Goal: Use online tool/utility: Utilize a website feature to perform a specific function

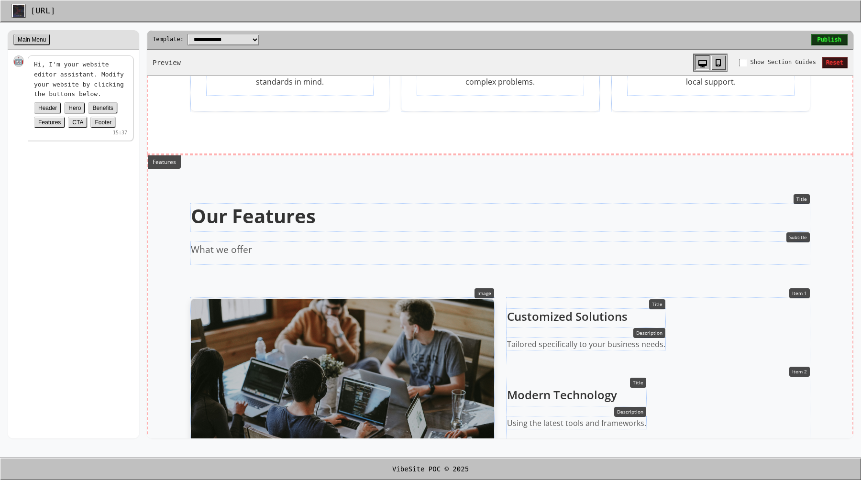
scroll to position [572, 0]
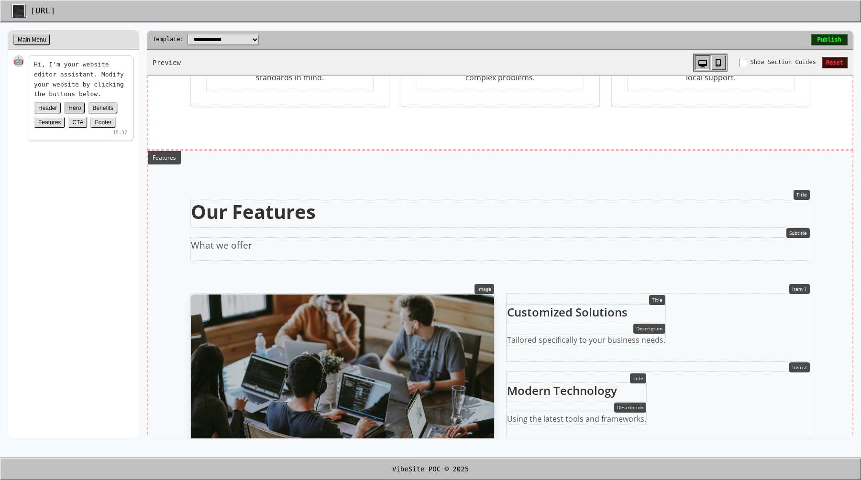
click at [71, 108] on button "Hero" at bounding box center [74, 107] width 21 height 11
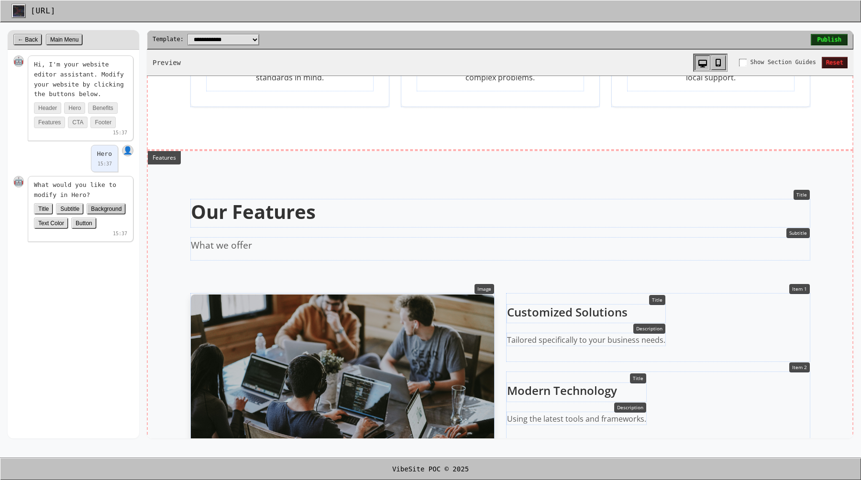
click at [96, 213] on button "Background" at bounding box center [106, 208] width 39 height 11
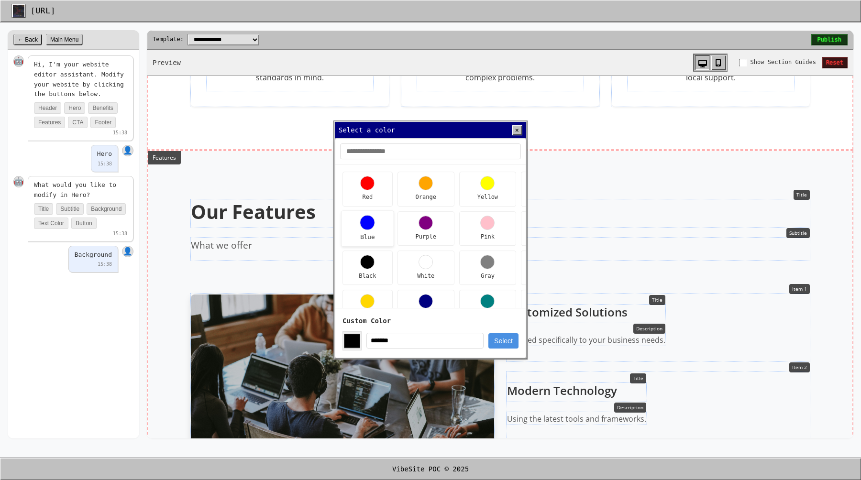
click at [367, 223] on div at bounding box center [367, 222] width 15 height 15
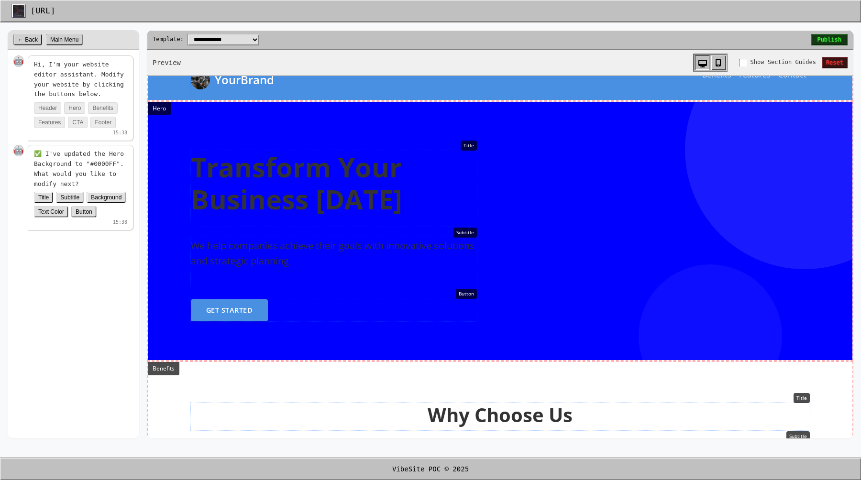
scroll to position [0, 0]
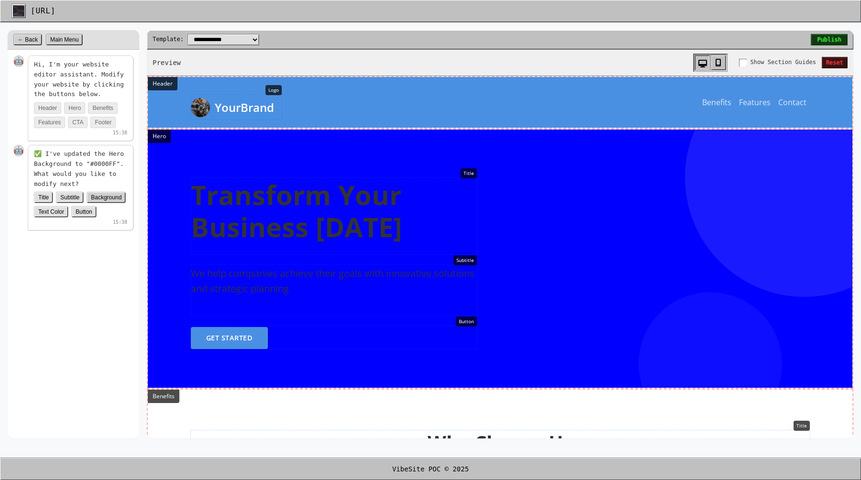
click at [108, 197] on button "Background" at bounding box center [106, 197] width 39 height 11
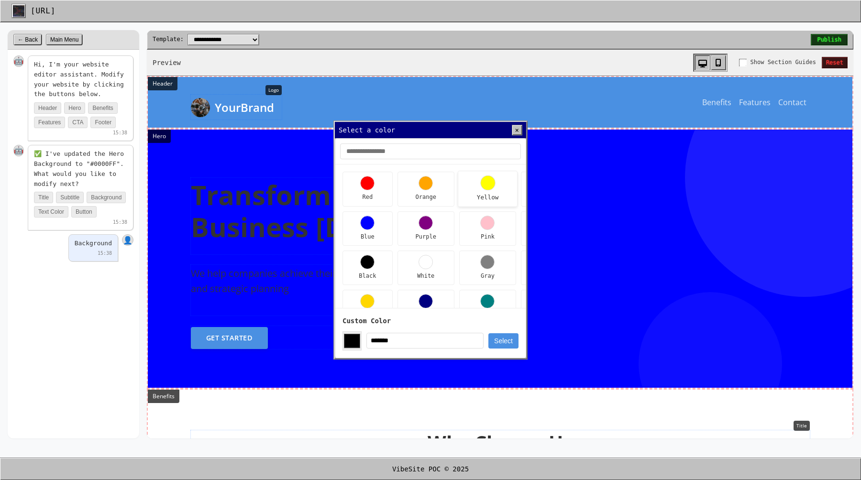
click at [478, 185] on div "Yellow" at bounding box center [488, 189] width 60 height 36
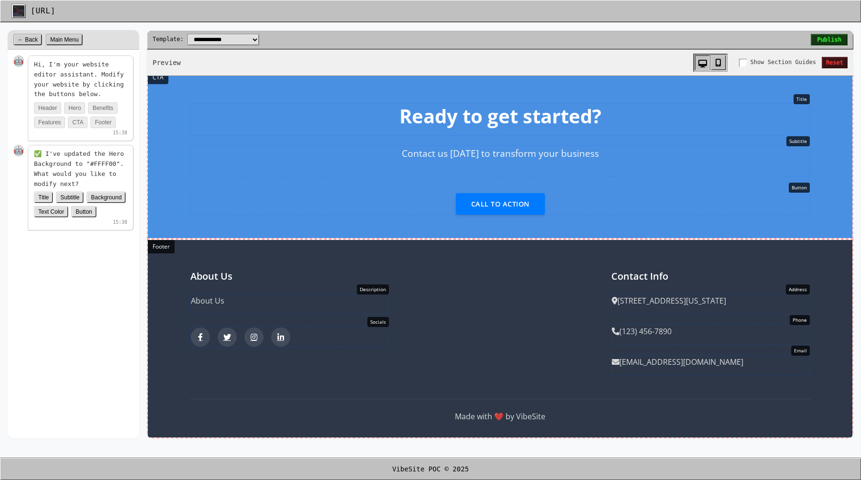
scroll to position [3, 0]
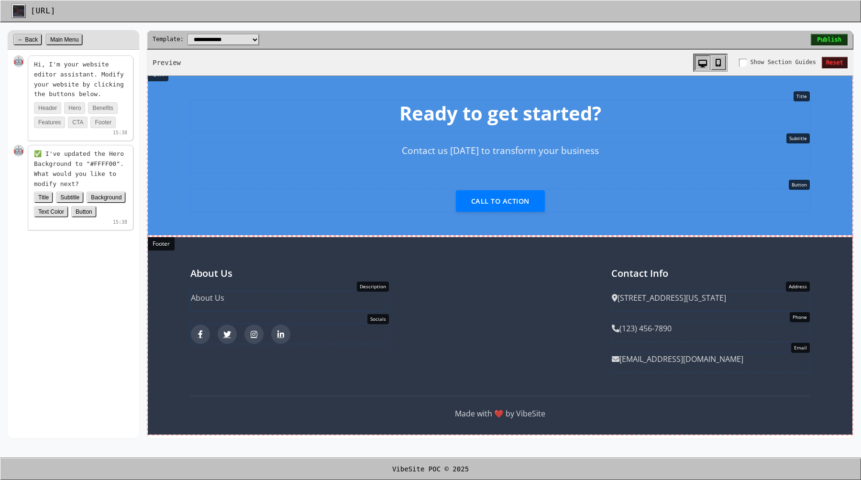
click at [54, 17] on div "[URL]" at bounding box center [430, 11] width 838 height 14
click at [13, 14] on img at bounding box center [18, 10] width 11 height 11
click at [238, 39] on select "**********" at bounding box center [224, 39] width 72 height 11
select select "*********"
click at [188, 34] on select "**********" at bounding box center [224, 39] width 72 height 11
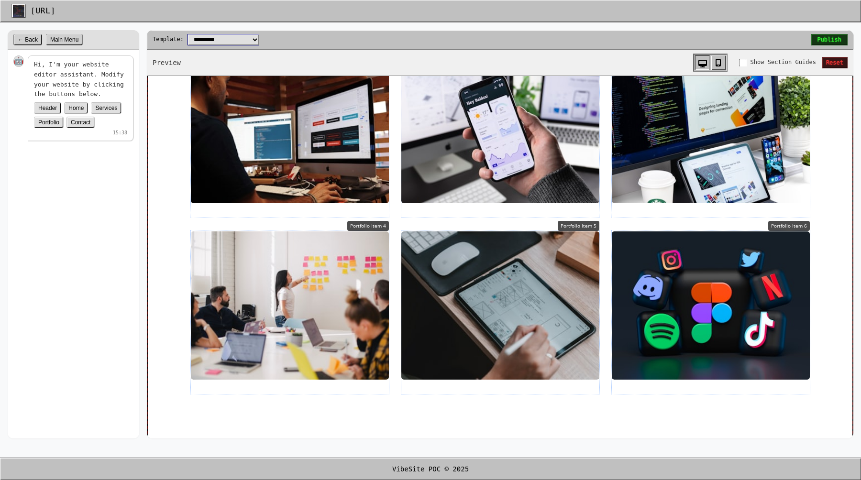
scroll to position [1173, 0]
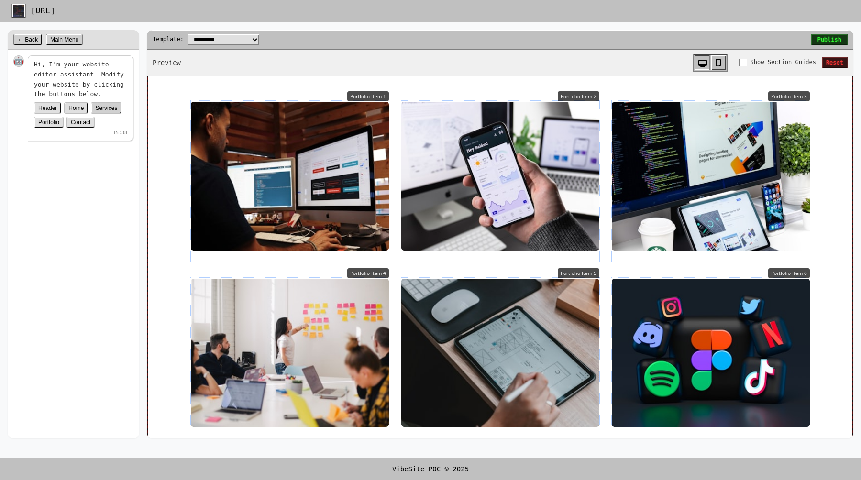
click at [108, 111] on button "Services" at bounding box center [106, 107] width 31 height 11
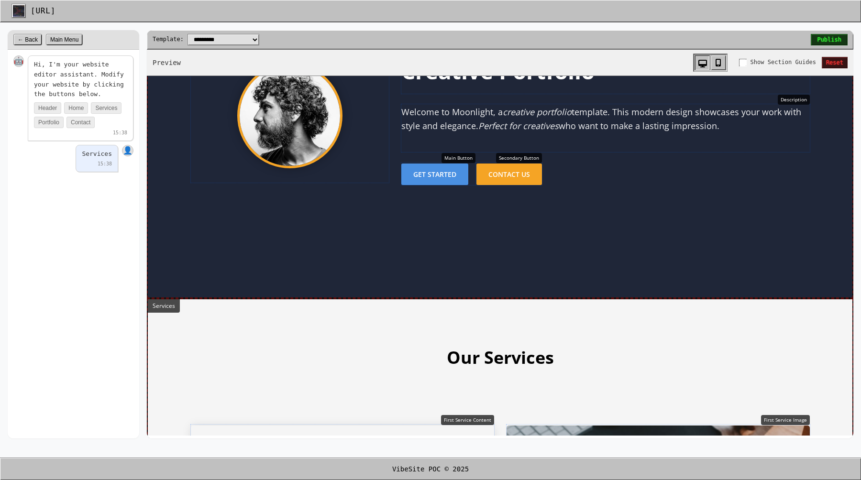
scroll to position [398, 0]
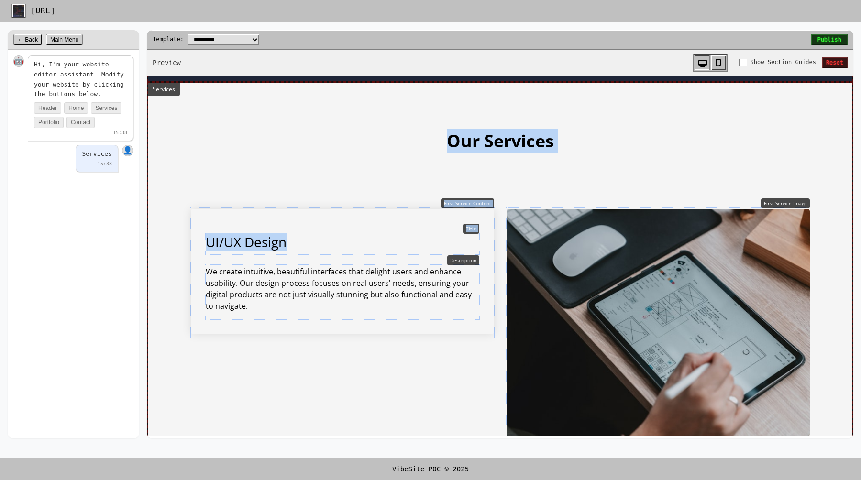
drag, startPoint x: 422, startPoint y: 134, endPoint x: 382, endPoint y: 246, distance: 118.9
click at [382, 246] on div "Our Services First Service Content Title UI/UX Design Description We create int…" at bounding box center [500, 415] width 631 height 568
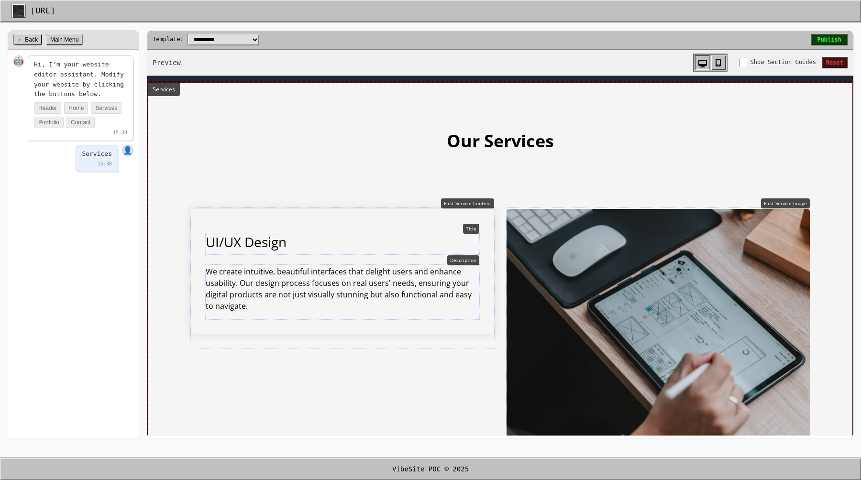
click at [638, 121] on section "Our Services First Service Content Title UI/UX Design Description We create int…" at bounding box center [500, 415] width 705 height 664
click at [812, 110] on section "Our Services First Service Content Title UI/UX Design Description We create int…" at bounding box center [500, 415] width 705 height 664
click at [775, 62] on span "Show Section Guides" at bounding box center [784, 62] width 66 height 9
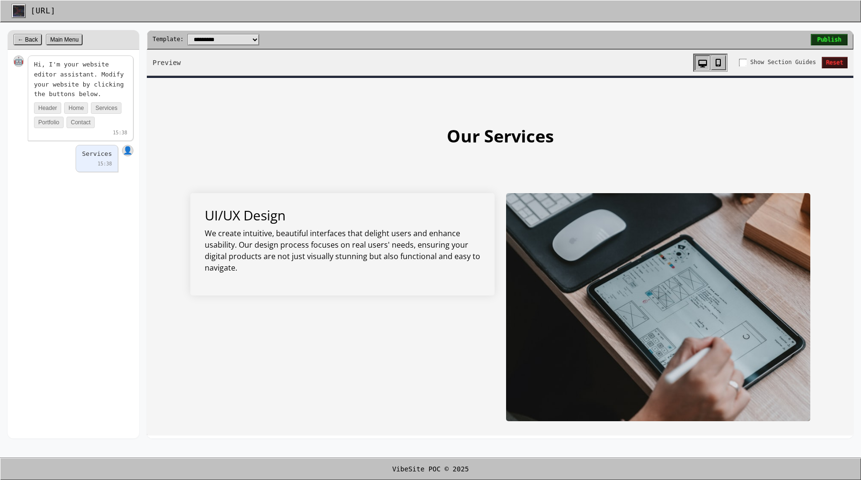
click at [775, 62] on span "Show Section Guides" at bounding box center [784, 62] width 66 height 9
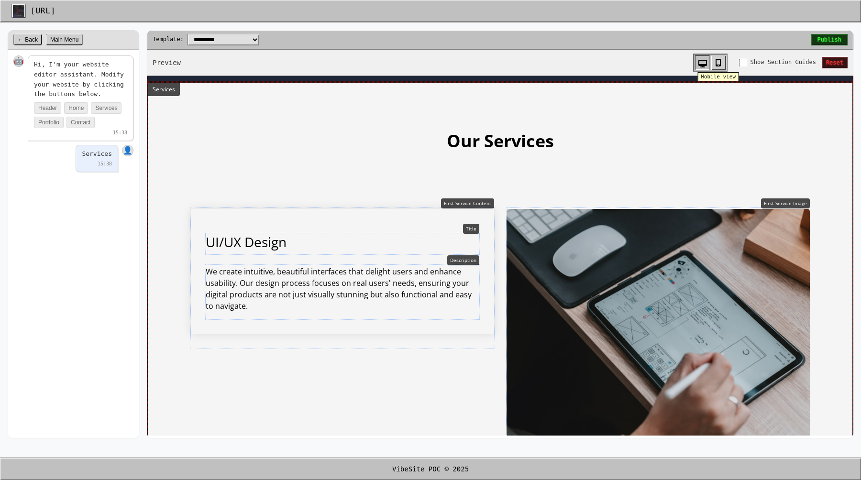
click at [720, 62] on icon at bounding box center [719, 63] width 6 height 8
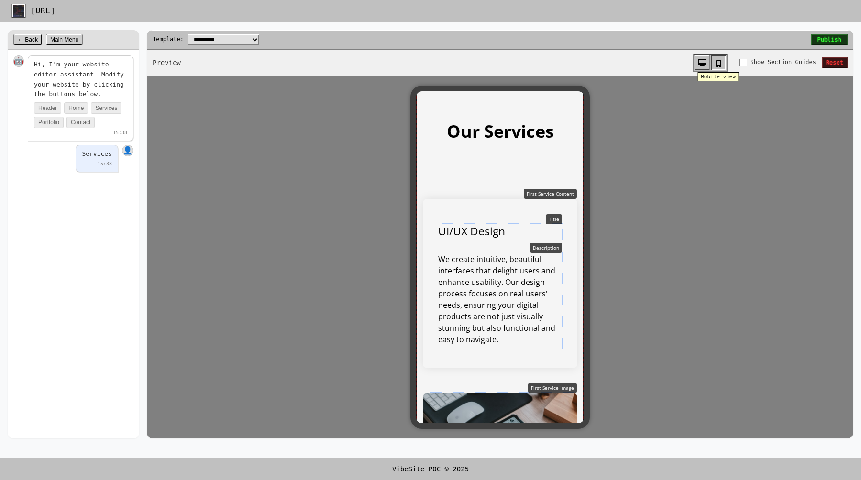
scroll to position [393, 0]
click at [700, 65] on icon at bounding box center [702, 63] width 9 height 8
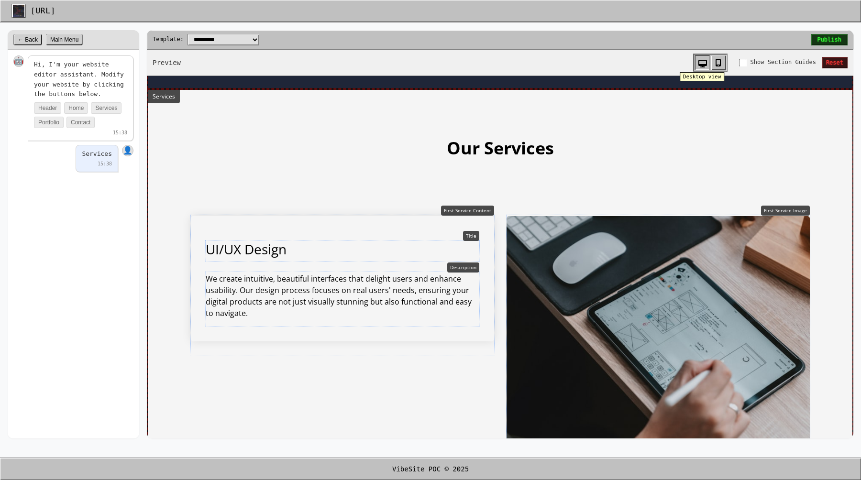
scroll to position [398, 0]
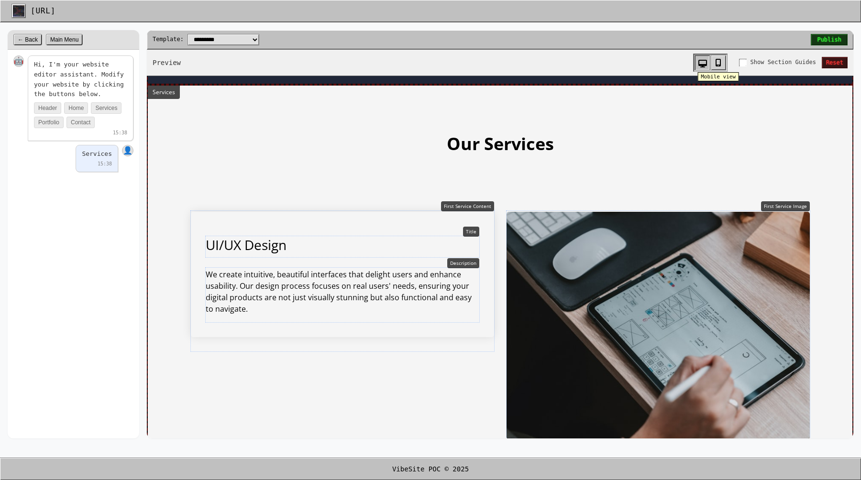
click at [726, 61] on button at bounding box center [718, 62] width 15 height 15
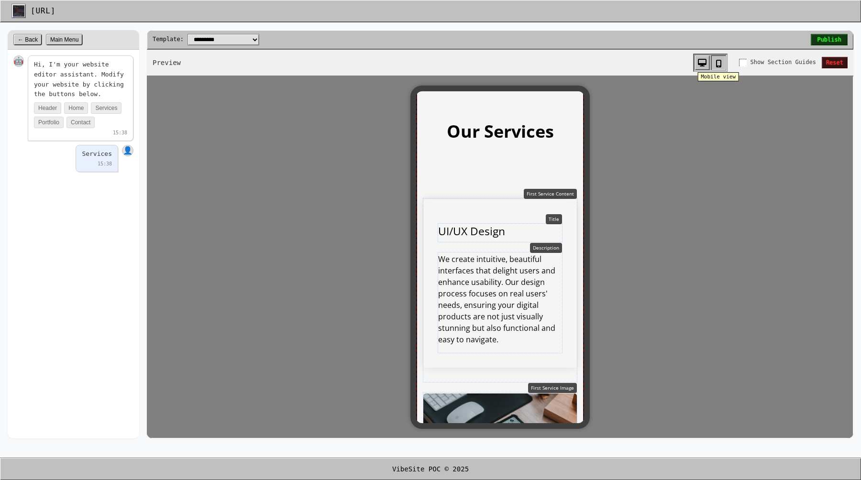
scroll to position [393, 0]
click at [698, 66] on icon at bounding box center [702, 63] width 9 height 8
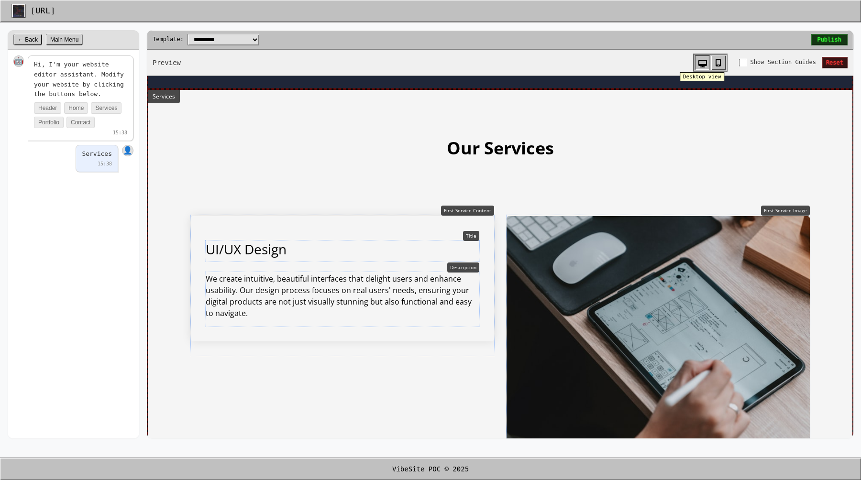
scroll to position [398, 0]
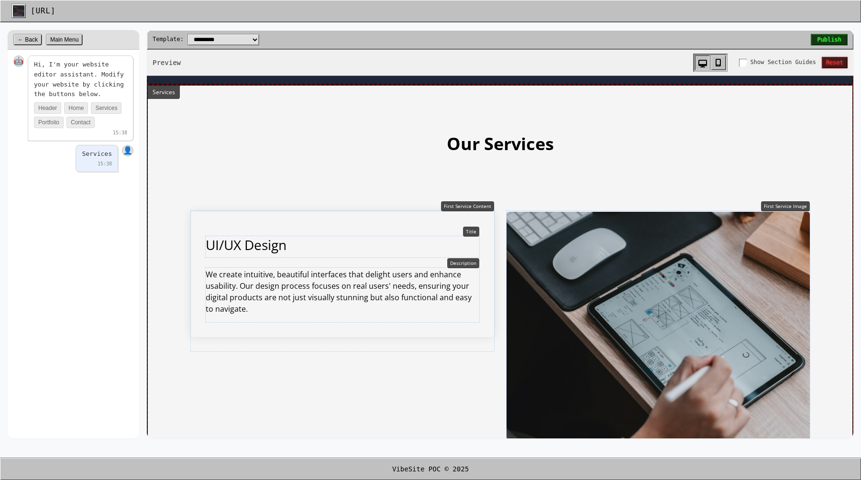
click at [823, 63] on button "Reset" at bounding box center [835, 62] width 26 height 11
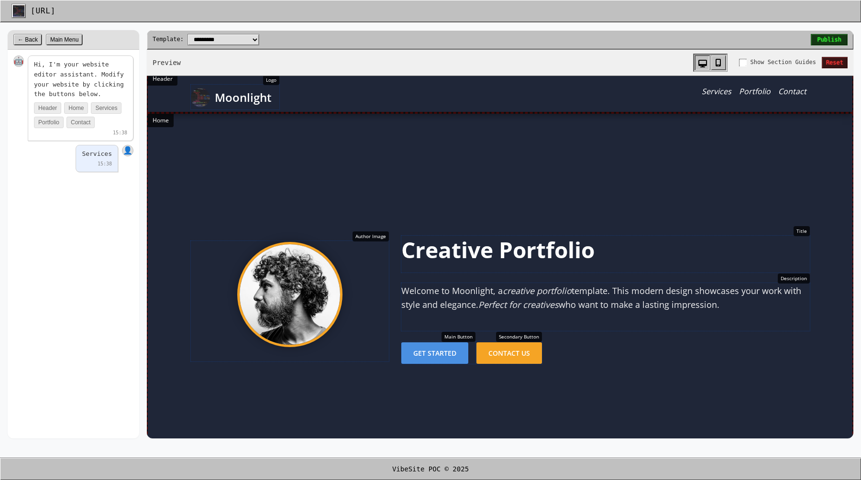
scroll to position [0, 0]
